Goal: Find specific page/section: Find specific page/section

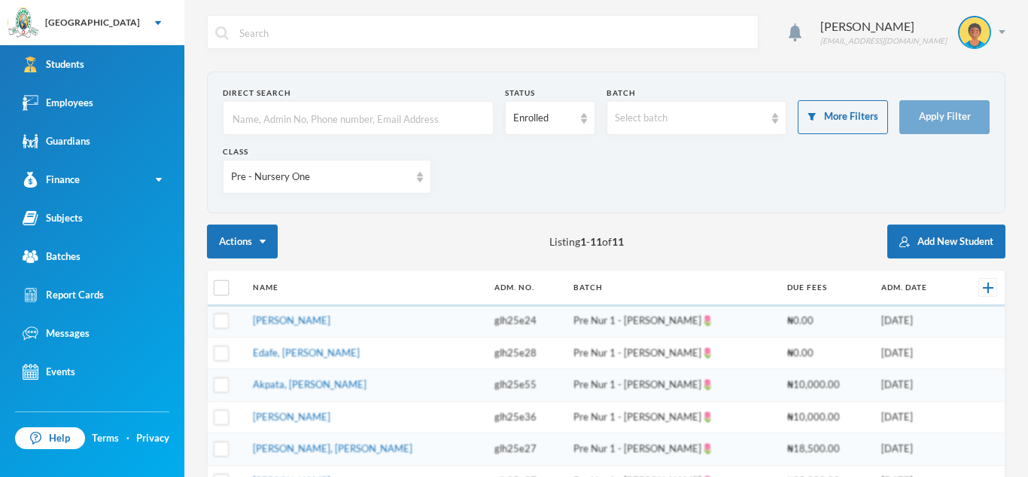
click at [262, 120] on input "text" at bounding box center [358, 119] width 254 height 34
click at [417, 175] on img at bounding box center [420, 177] width 6 height 11
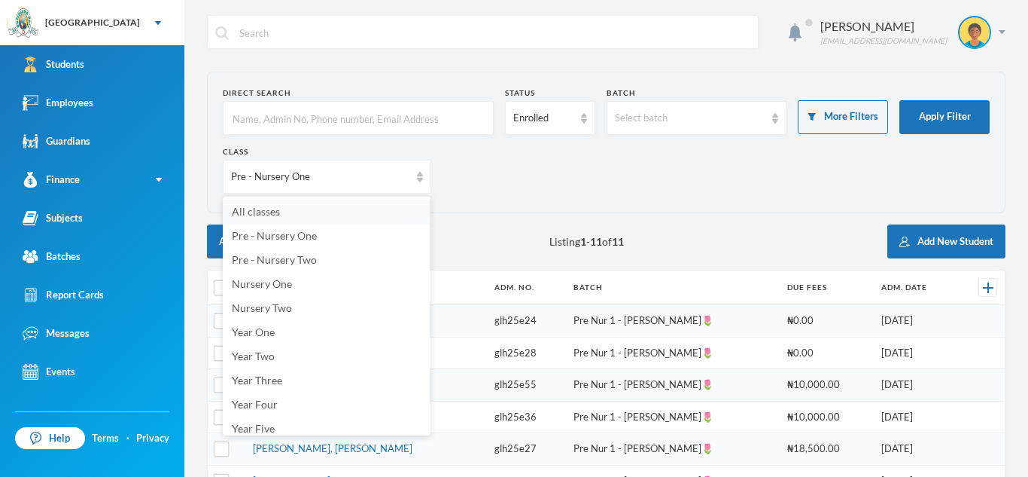
click at [334, 218] on li "All classes" at bounding box center [327, 211] width 208 height 24
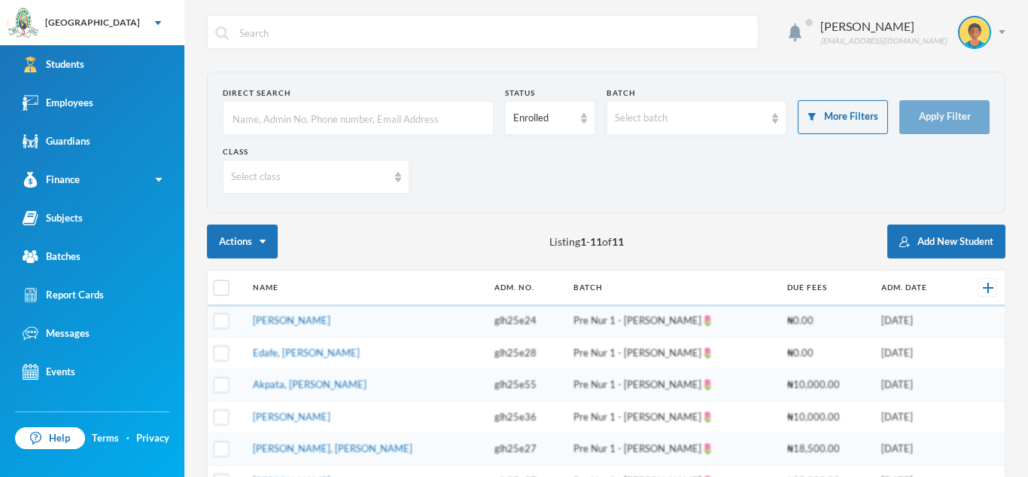
click at [337, 108] on input "text" at bounding box center [358, 119] width 254 height 34
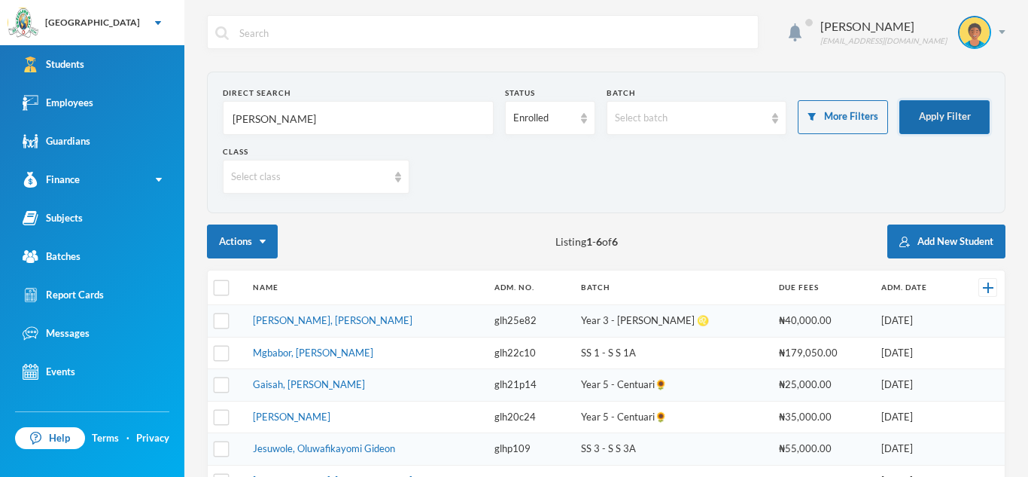
type input "[PERSON_NAME]"
click at [926, 105] on button "Apply Filter" at bounding box center [945, 117] width 90 height 34
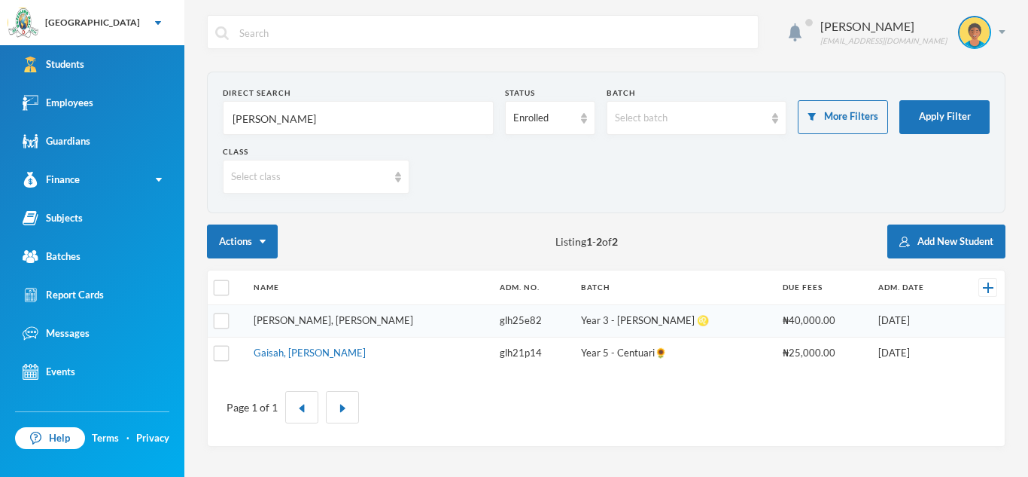
click at [326, 315] on link "[PERSON_NAME], [PERSON_NAME]" at bounding box center [334, 320] width 160 height 12
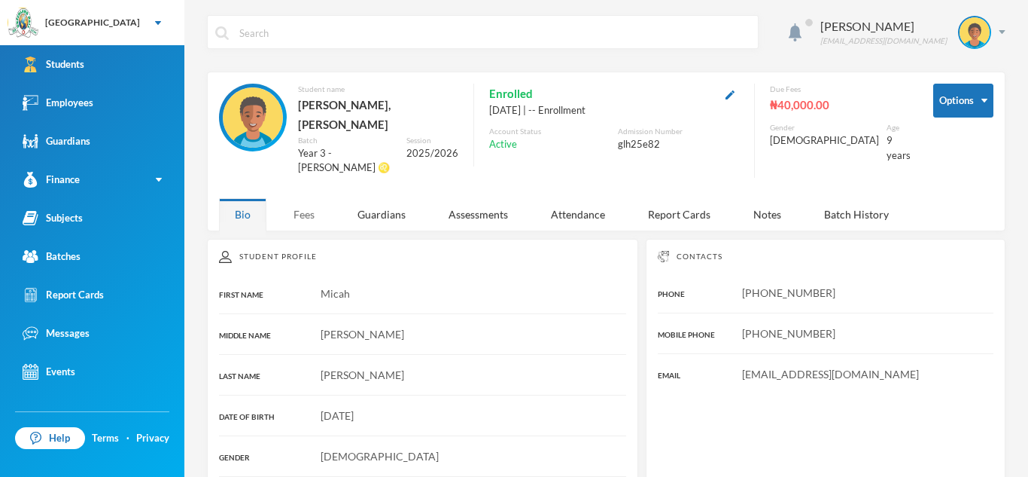
click at [302, 198] on div "Fees" at bounding box center [304, 214] width 53 height 32
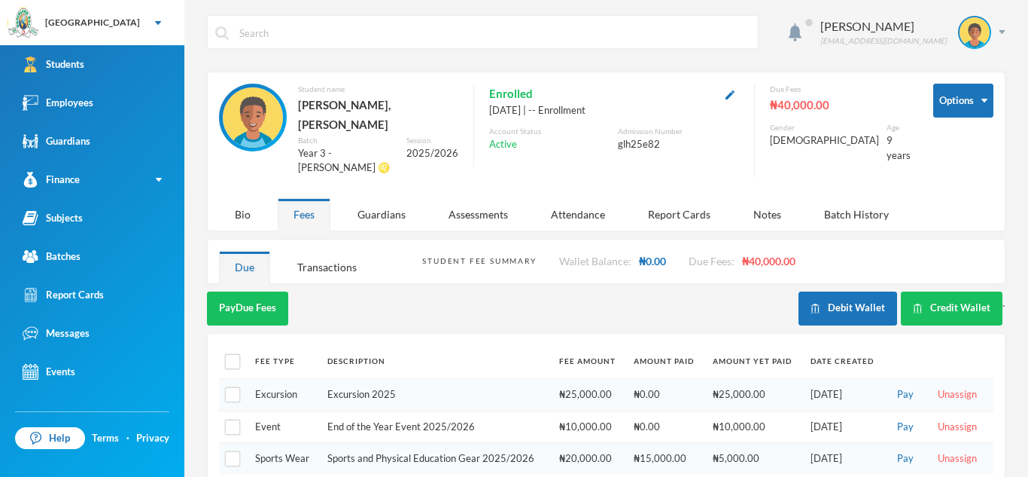
scroll to position [1, 0]
